Goal: Find contact information: Find contact information

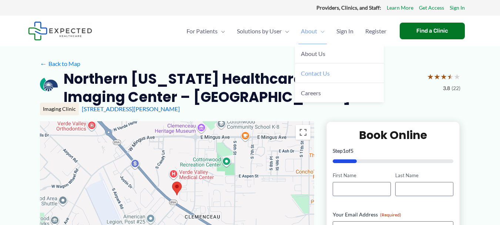
click at [316, 74] on span "Contact Us" at bounding box center [315, 73] width 29 height 7
